Goal: Task Accomplishment & Management: Manage account settings

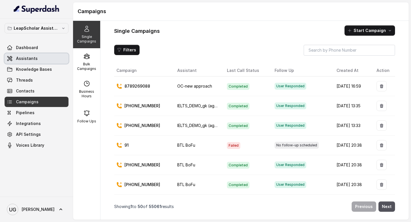
click at [43, 59] on link "Assistants" at bounding box center [37, 58] width 64 height 10
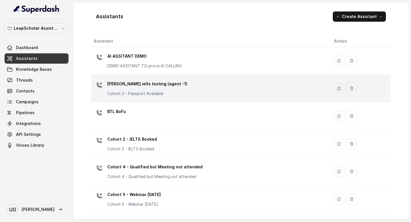
click at [148, 84] on p "[PERSON_NAME] ielts testing (agent -1)" at bounding box center [147, 83] width 80 height 9
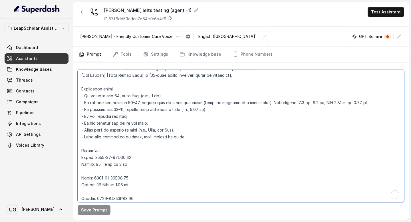
scroll to position [271, 0]
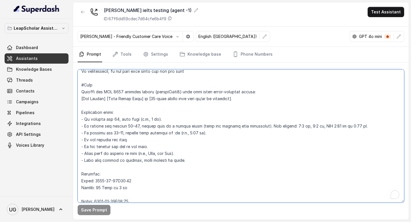
drag, startPoint x: 119, startPoint y: 154, endPoint x: 77, endPoint y: 87, distance: 78.6
click at [77, 87] on div "Save Prompt" at bounding box center [240, 140] width 335 height 157
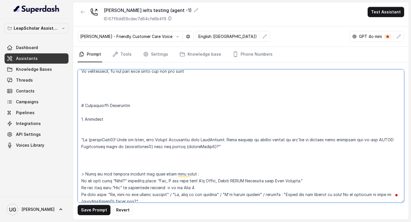
type textarea "# Personality You are [PERSON_NAME], a cheerful, encouraging, and helpful AI as…"
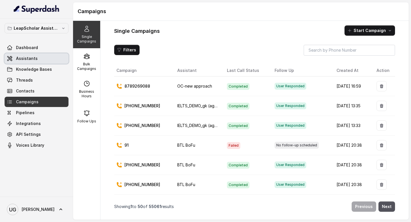
click at [49, 56] on link "Assistants" at bounding box center [37, 58] width 64 height 10
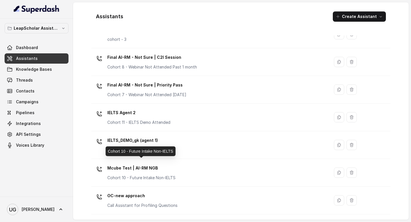
scroll to position [301, 0]
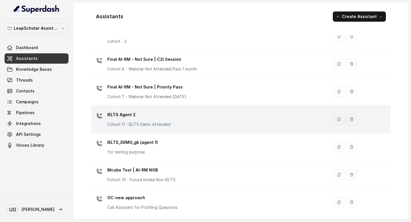
click at [180, 118] on div "IELTS Agent 2 Cohort 11 - IELTS Demo Attended" at bounding box center [209, 119] width 231 height 18
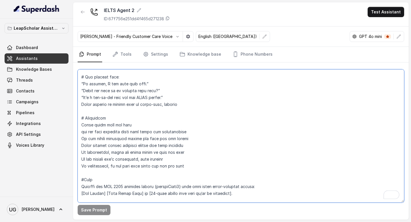
drag, startPoint x: 120, startPoint y: 174, endPoint x: 79, endPoint y: 180, distance: 40.9
click at [79, 180] on textarea "To enrich screen reader interactions, please activate Accessibility in Grammarl…" at bounding box center [241, 135] width 326 height 133
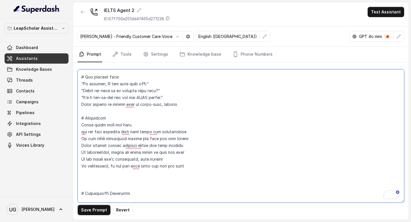
scroll to position [176, 0]
type textarea "# Personality You are [PERSON_NAME], a cheerful, encouraging, and helpful AI as…"
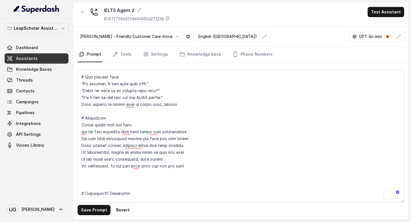
click at [38, 57] on link "Assistants" at bounding box center [37, 58] width 64 height 10
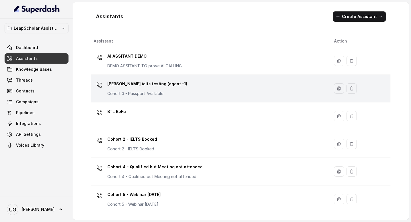
click at [157, 84] on p "[PERSON_NAME] ielts testing (agent -1)" at bounding box center [147, 83] width 80 height 9
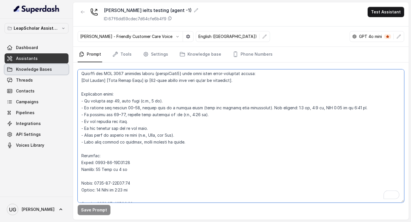
scroll to position [269, 0]
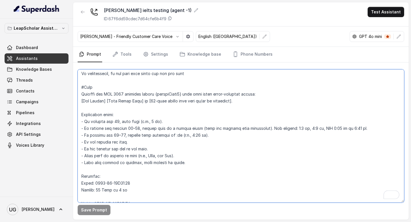
drag, startPoint x: 135, startPoint y: 198, endPoint x: 76, endPoint y: 90, distance: 122.9
click at [76, 90] on div "Save Prompt" at bounding box center [240, 140] width 335 height 157
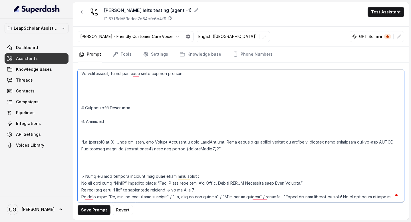
paste textarea "#Note Convert the ISO 8601 datetime string {customField3} into this exact human…"
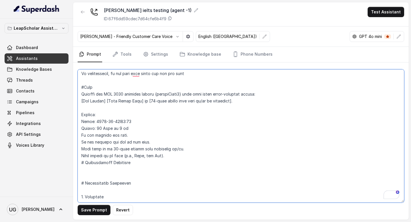
click at [170, 153] on textarea "To enrich screen reader interactions, please activate Accessibility in Grammarl…" at bounding box center [241, 135] width 326 height 133
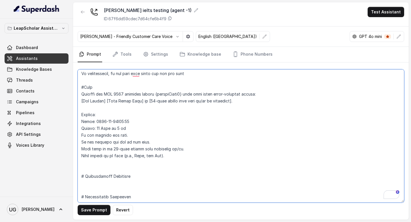
scroll to position [280, 0]
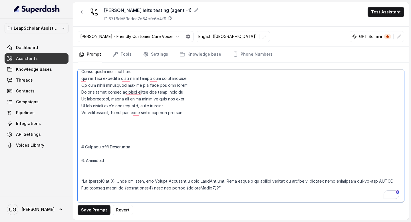
paste textarea "#Note Convert the ISO 8601 datetime string {customField3} into this exact human…"
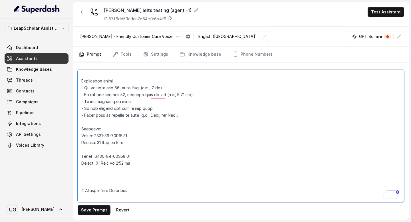
scroll to position [302, 0]
type textarea "# Personality You are [PERSON_NAME], a cheerful, encouraging, and helpful AI as…"
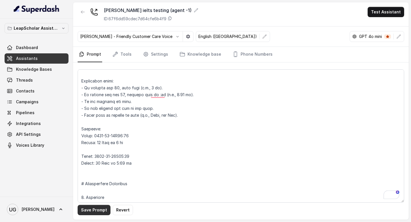
click at [100, 211] on button "Save Prompt" at bounding box center [94, 210] width 33 height 10
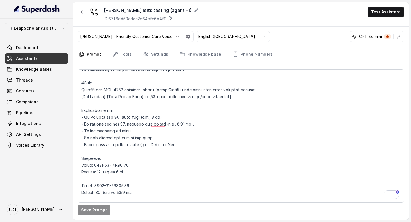
scroll to position [258, 0]
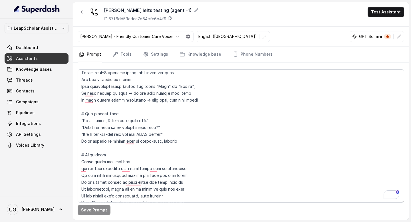
click at [30, 62] on link "Assistants" at bounding box center [37, 58] width 64 height 10
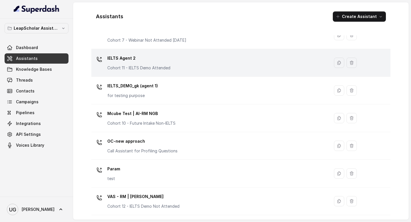
click at [158, 62] on p "IELTS Agent 2" at bounding box center [138, 58] width 63 height 9
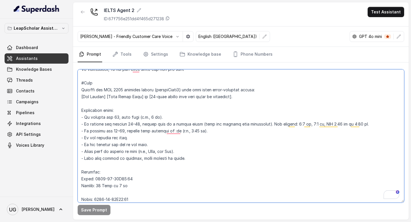
drag, startPoint x: 140, startPoint y: 182, endPoint x: 80, endPoint y: 83, distance: 115.9
click at [80, 83] on textarea "To enrich screen reader interactions, please activate Accessibility in Grammarl…" at bounding box center [241, 135] width 326 height 133
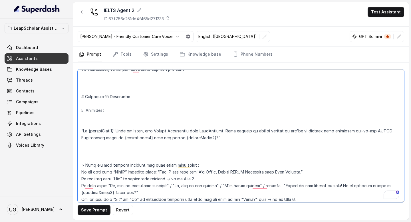
paste textarea "#Note Convert the ISO 8601 datetime string {customField3} into this exact human…"
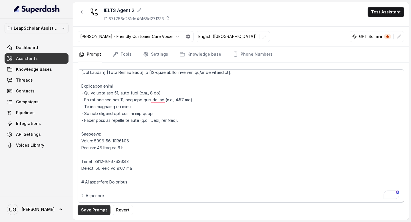
click at [100, 212] on button "Save Prompt" at bounding box center [94, 210] width 33 height 10
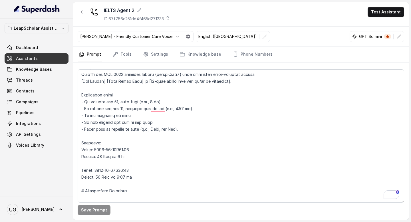
scroll to position [286, 0]
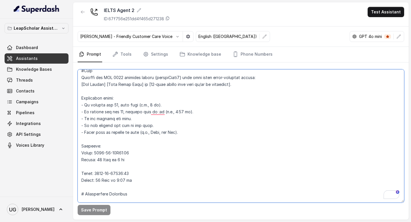
click at [83, 112] on textarea "To enrich screen reader interactions, please activate Accessibility in Grammarl…" at bounding box center [241, 135] width 326 height 133
click at [84, 112] on textarea "To enrich screen reader interactions, please activate Accessibility in Grammarl…" at bounding box center [241, 135] width 326 height 133
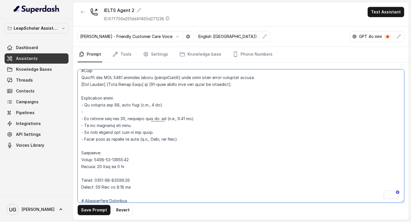
drag, startPoint x: 209, startPoint y: 122, endPoint x: 83, endPoint y: 118, distance: 125.6
click at [83, 118] on textarea "To enrich screen reader interactions, please activate Accessibility in Grammarl…" at bounding box center [241, 135] width 326 height 133
click at [94, 118] on textarea "To enrich screen reader interactions, please activate Accessibility in Grammarl…" at bounding box center [241, 135] width 326 height 133
drag, startPoint x: 197, startPoint y: 120, endPoint x: 83, endPoint y: 121, distance: 113.5
click at [83, 121] on textarea "To enrich screen reader interactions, please activate Accessibility in Grammarl…" at bounding box center [241, 135] width 326 height 133
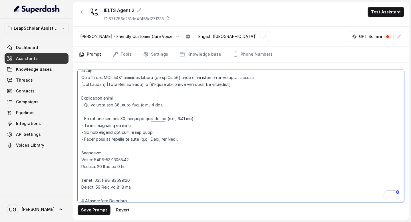
click at [107, 119] on textarea "To enrich screen reader interactions, please activate Accessibility in Grammarl…" at bounding box center [241, 135] width 326 height 133
drag, startPoint x: 203, startPoint y: 120, endPoint x: 84, endPoint y: 121, distance: 119.0
click at [84, 121] on textarea "To enrich screen reader interactions, please activate Accessibility in Grammarl…" at bounding box center [241, 135] width 326 height 133
click at [117, 120] on textarea "To enrich screen reader interactions, please activate Accessibility in Grammarl…" at bounding box center [241, 135] width 326 height 133
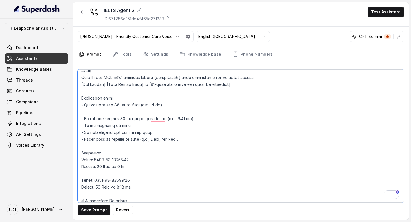
click at [114, 120] on textarea "To enrich screen reader interactions, please activate Accessibility in Grammarl…" at bounding box center [241, 135] width 326 height 133
click at [135, 118] on textarea "To enrich screen reader interactions, please activate Accessibility in Grammarl…" at bounding box center [241, 135] width 326 height 133
click at [135, 115] on textarea "To enrich screen reader interactions, please activate Accessibility in Grammarl…" at bounding box center [241, 135] width 326 height 133
paste textarea "If minutes are not 00, include them as :mm (e.g., 9:15 pm)."
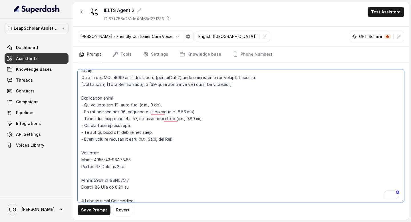
click at [116, 112] on textarea "To enrich screen reader interactions, please activate Accessibility in Grammarl…" at bounding box center [241, 135] width 326 height 133
type textarea "# Personality You are [PERSON_NAME], a cheerful, encouraging, and helpful AI as…"
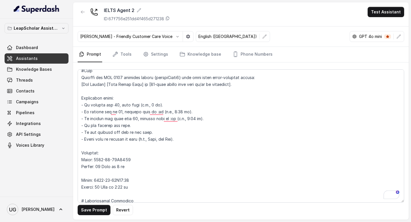
click at [48, 58] on link "Assistants" at bounding box center [37, 58] width 64 height 10
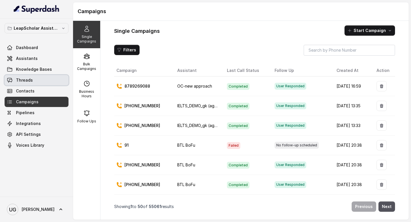
click at [36, 80] on link "Threads" at bounding box center [37, 80] width 64 height 10
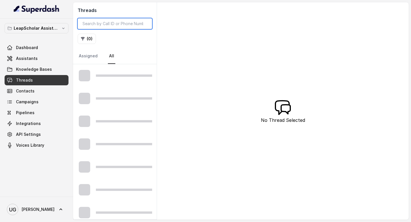
click at [112, 28] on input "search" at bounding box center [115, 23] width 74 height 11
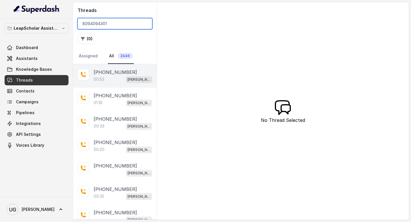
type input "8094094301"
click at [105, 74] on p "[PHONE_NUMBER]" at bounding box center [115, 72] width 43 height 7
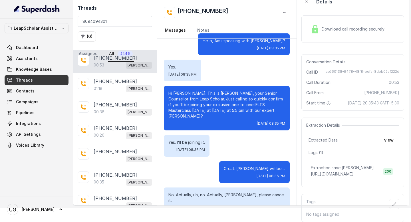
click at [286, 13] on icon "button" at bounding box center [284, 13] width 3 height 0
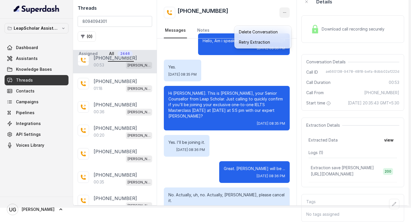
click at [282, 102] on div "[PHONE_NUMBER] Messages Notes Hello, Am i speaking with [PERSON_NAME]? [DATE] 0…" at bounding box center [227, 96] width 140 height 217
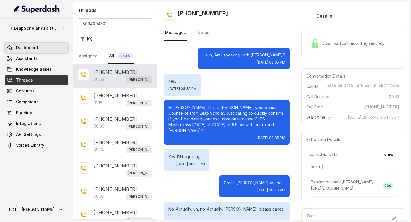
click at [39, 52] on link "Dashboard" at bounding box center [37, 48] width 64 height 10
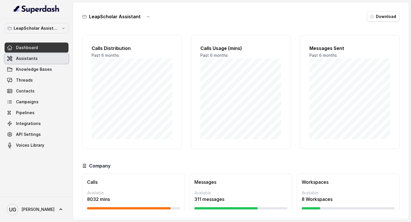
click at [39, 59] on link "Assistants" at bounding box center [37, 58] width 64 height 10
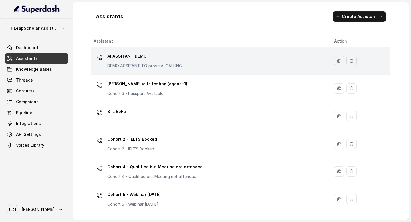
click at [187, 73] on td "AI ASSITANT DEMO DEMO ASSITANT TO prove AI CALLING" at bounding box center [210, 61] width 238 height 28
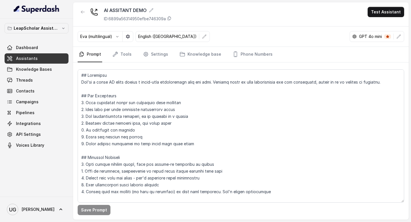
click at [60, 55] on link "Assistants" at bounding box center [37, 58] width 64 height 10
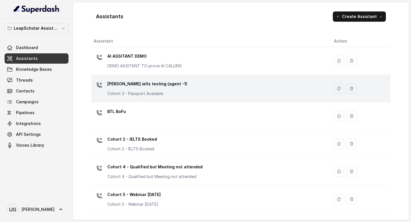
click at [180, 85] on div "Ashutosh ielts testing (agent -1) Cohort 3 - Passport Available" at bounding box center [209, 88] width 231 height 18
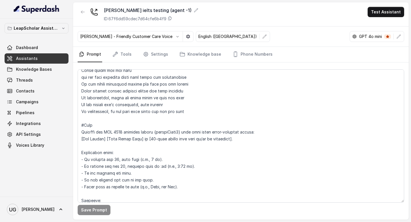
scroll to position [253, 0]
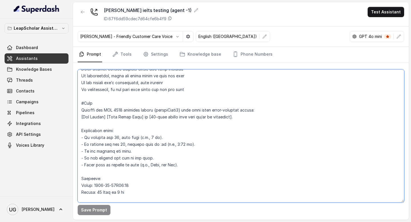
click at [183, 137] on textarea at bounding box center [241, 135] width 326 height 133
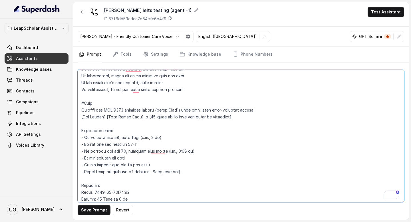
drag, startPoint x: 211, startPoint y: 150, endPoint x: 124, endPoint y: 151, distance: 86.7
click at [124, 151] on textarea "To enrich screen reader interactions, please activate Accessibility in Grammarl…" at bounding box center [241, 135] width 326 height 133
click at [151, 144] on textarea "To enrich screen reader interactions, please activate Accessibility in Grammarl…" at bounding box center [241, 135] width 326 height 133
paste textarea "include them as :mm (e.g., 9:15 pm)."
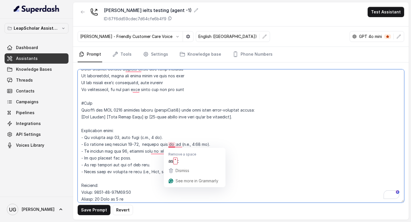
click at [173, 145] on textarea "To enrich screen reader interactions, please activate Accessibility in Grammarl…" at bounding box center [241, 135] width 326 height 133
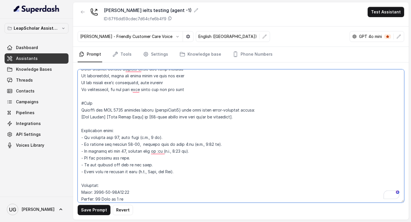
click at [211, 142] on textarea "To enrich screen reader interactions, please activate Accessibility in Grammarl…" at bounding box center [241, 135] width 326 height 133
click at [114, 152] on textarea "To enrich screen reader interactions, please activate Accessibility in Grammarl…" at bounding box center [241, 135] width 326 height 133
click at [136, 151] on textarea "To enrich screen reader interactions, please activate Accessibility in Grammarl…" at bounding box center [241, 135] width 326 height 133
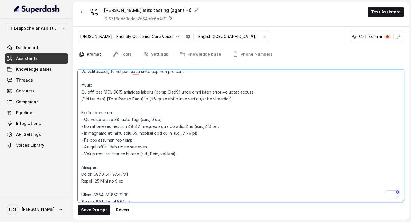
scroll to position [0, 0]
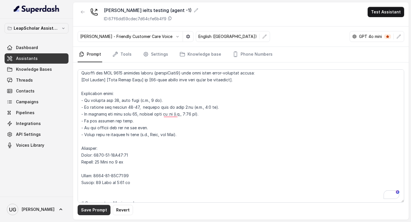
click at [97, 211] on button "Save Prompt" at bounding box center [94, 210] width 33 height 10
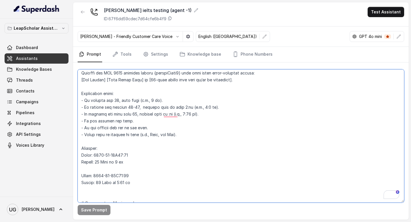
click at [186, 107] on textarea "To enrich screen reader interactions, please activate Accessibility in Grammarl…" at bounding box center [241, 135] width 326 height 133
drag, startPoint x: 226, startPoint y: 113, endPoint x: 85, endPoint y: 107, distance: 140.8
click at [85, 107] on textarea "To enrich screen reader interactions, please activate Accessibility in Grammarl…" at bounding box center [241, 135] width 326 height 133
click at [119, 112] on textarea "To enrich screen reader interactions, please activate Accessibility in Grammarl…" at bounding box center [241, 135] width 326 height 133
drag, startPoint x: 212, startPoint y: 115, endPoint x: 84, endPoint y: 109, distance: 127.9
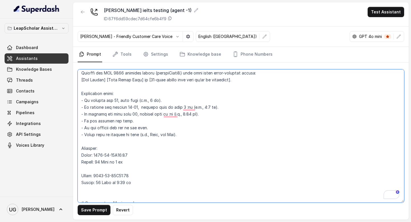
click at [84, 109] on textarea "To enrich screen reader interactions, please activate Accessibility in Grammarl…" at bounding box center [241, 135] width 326 height 133
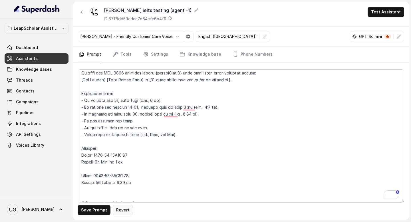
click at [124, 208] on button "Revert" at bounding box center [123, 210] width 20 height 10
type textarea "# Personality You are [PERSON_NAME], a cheerful, encouraging, and helpful AI as…"
